Goal: Entertainment & Leisure: Consume media (video, audio)

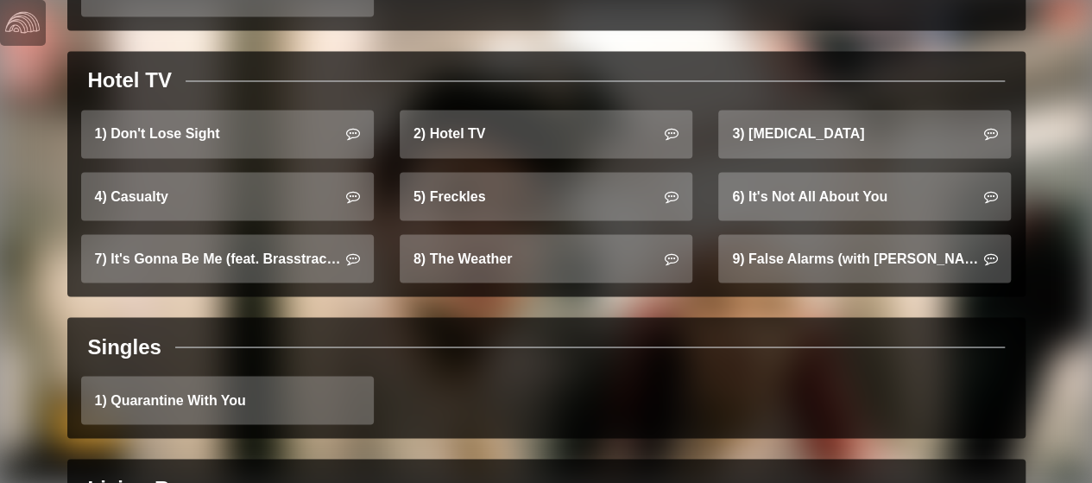
scroll to position [1486, 0]
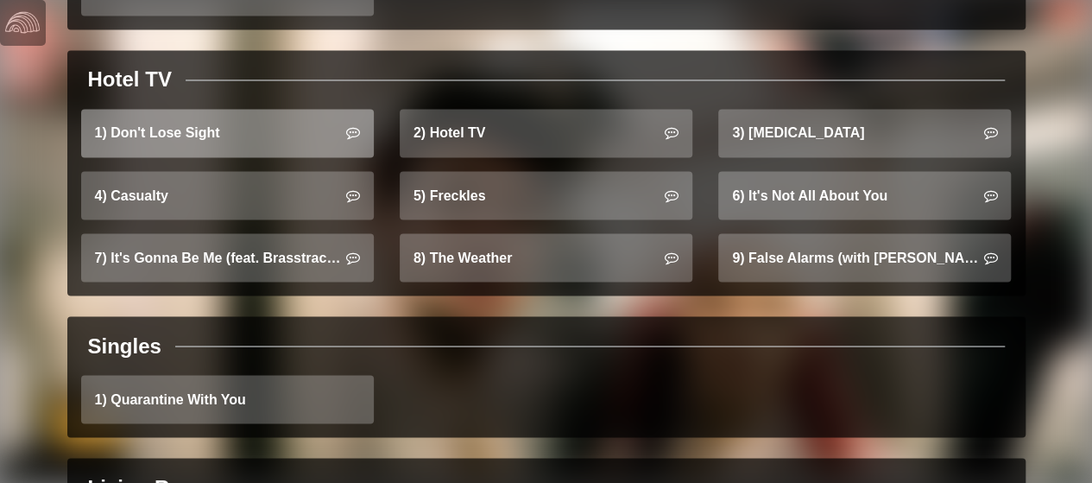
click at [255, 109] on link "1) Don't Lose Sight" at bounding box center [227, 133] width 293 height 48
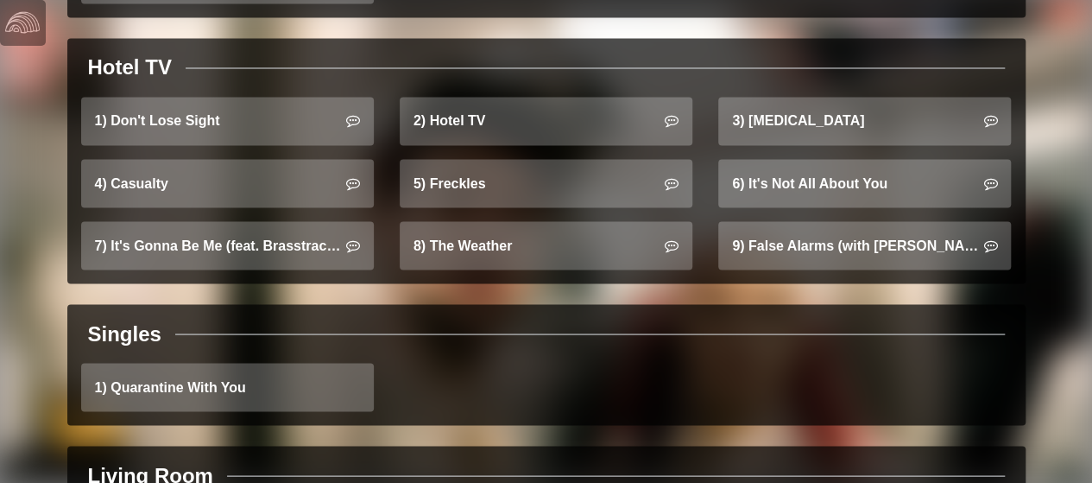
scroll to position [1498, 0]
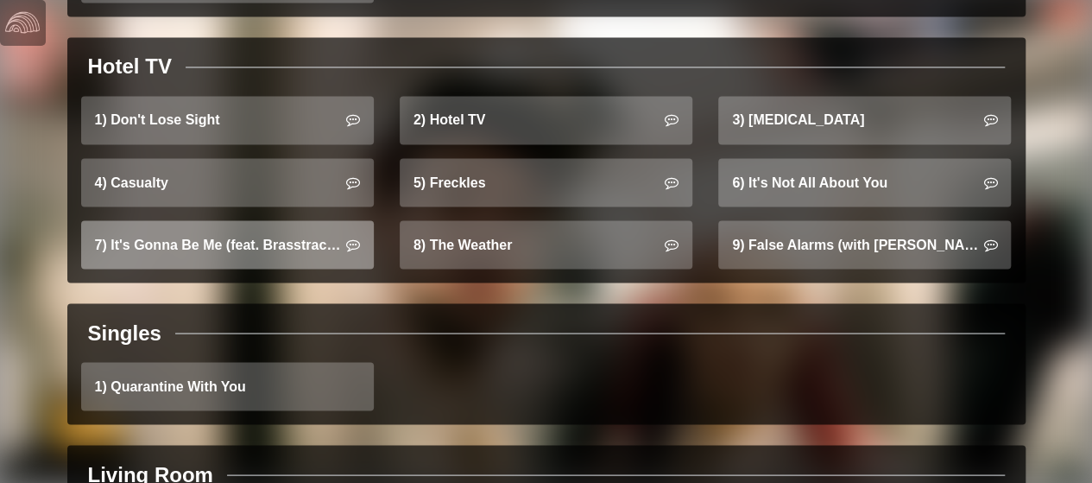
click at [237, 221] on link "7) It's Gonna Be Me (feat. Brasstracks)" at bounding box center [227, 244] width 293 height 48
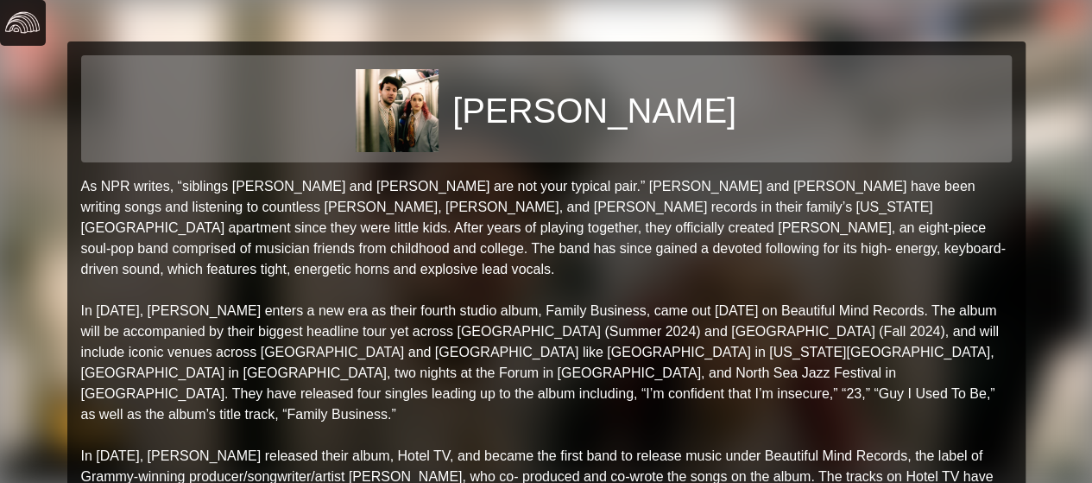
click at [28, 34] on img at bounding box center [22, 22] width 35 height 35
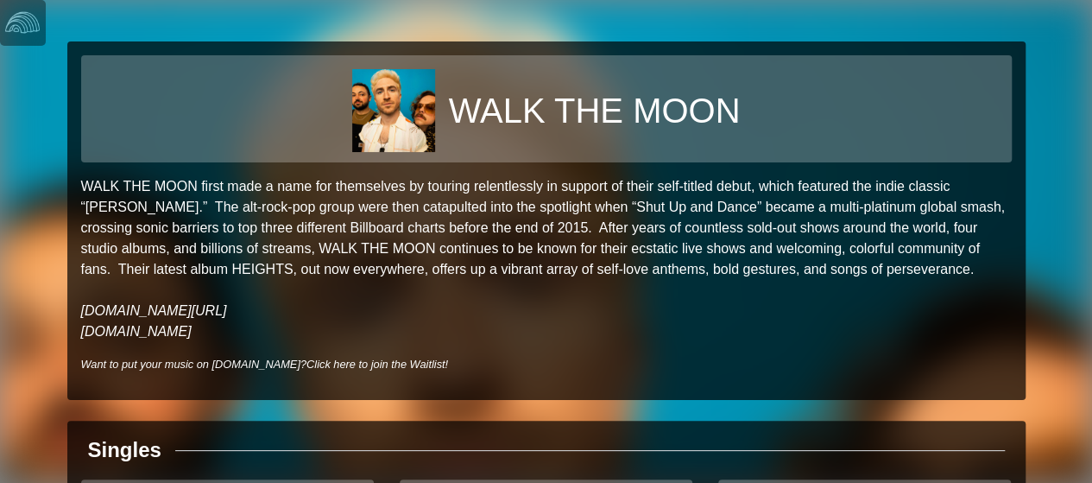
scroll to position [164, 0]
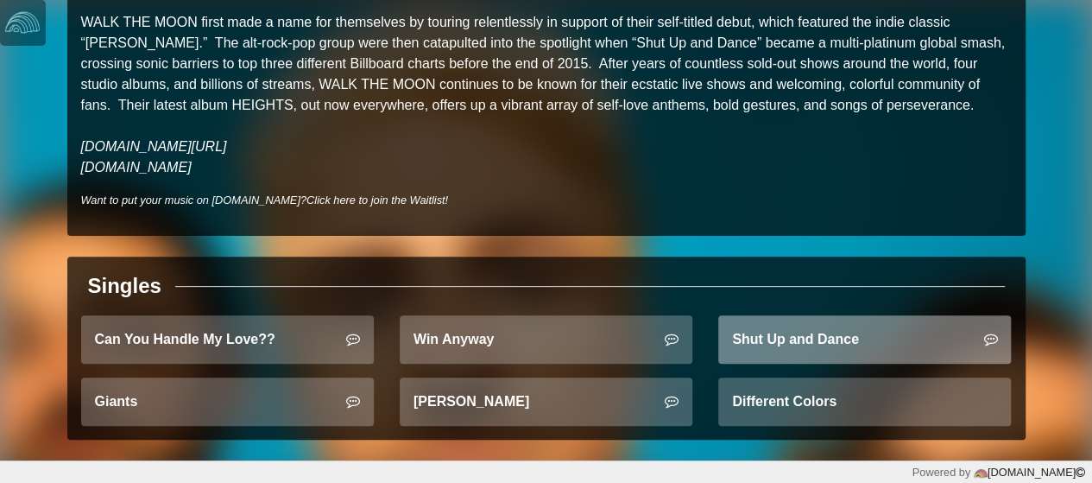
click at [785, 331] on link "Shut Up and Dance" at bounding box center [864, 339] width 293 height 48
